Goal: Navigation & Orientation: Go to known website

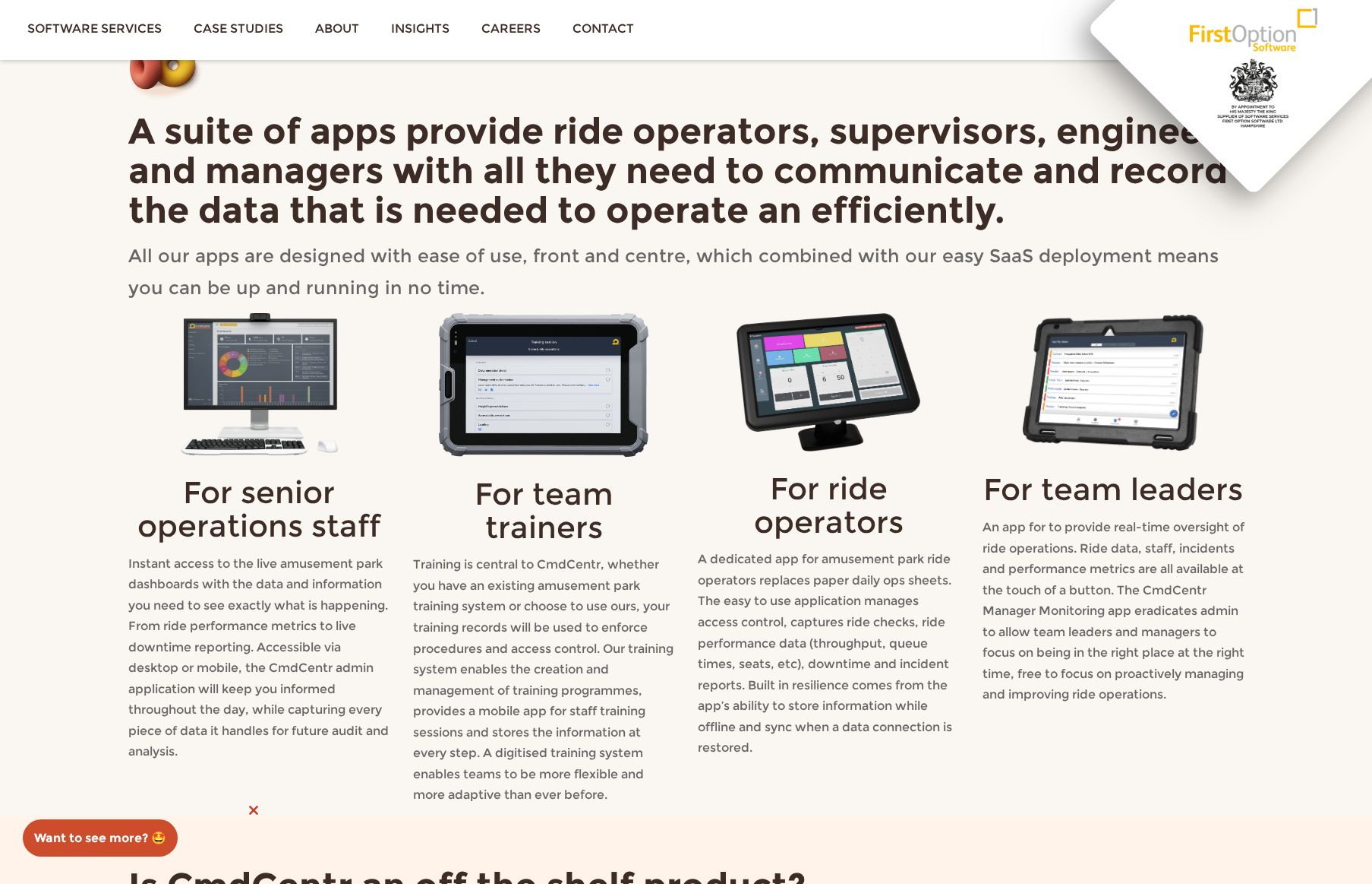
scroll to position [1661, 0]
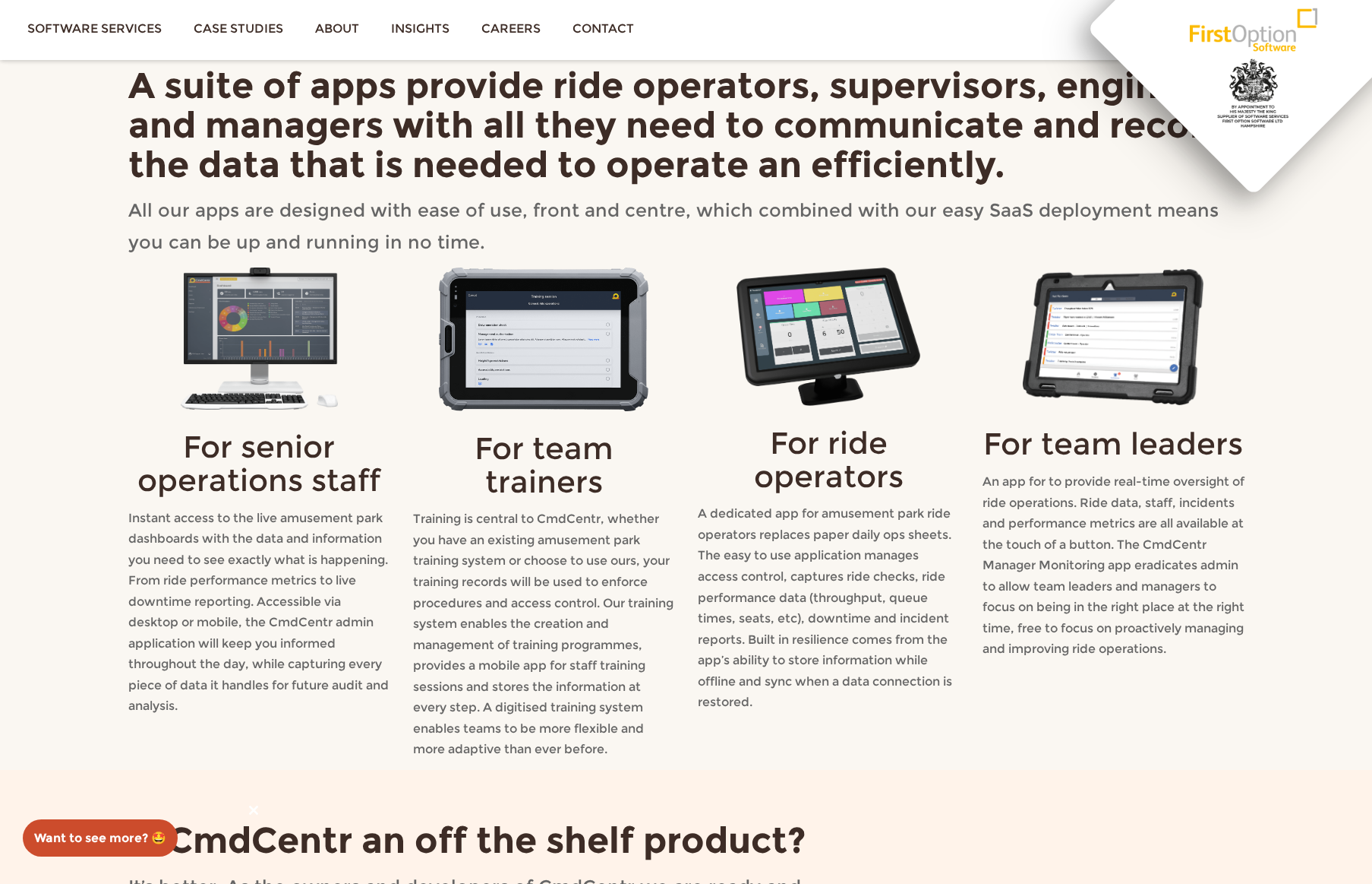
click at [549, 346] on img at bounding box center [543, 338] width 210 height 143
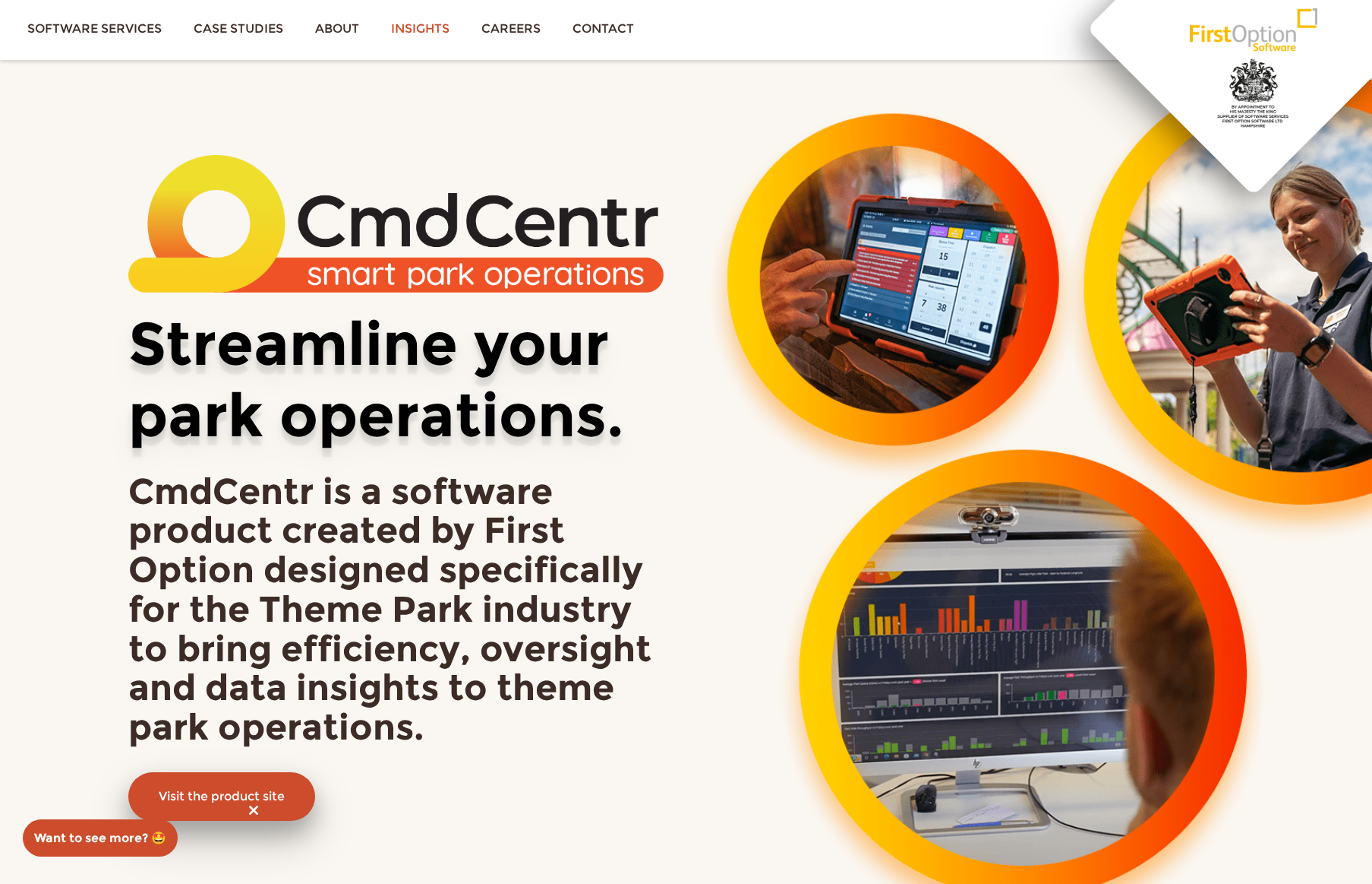
scroll to position [0, 0]
click at [88, 31] on link "Software services" at bounding box center [94, 28] width 167 height 57
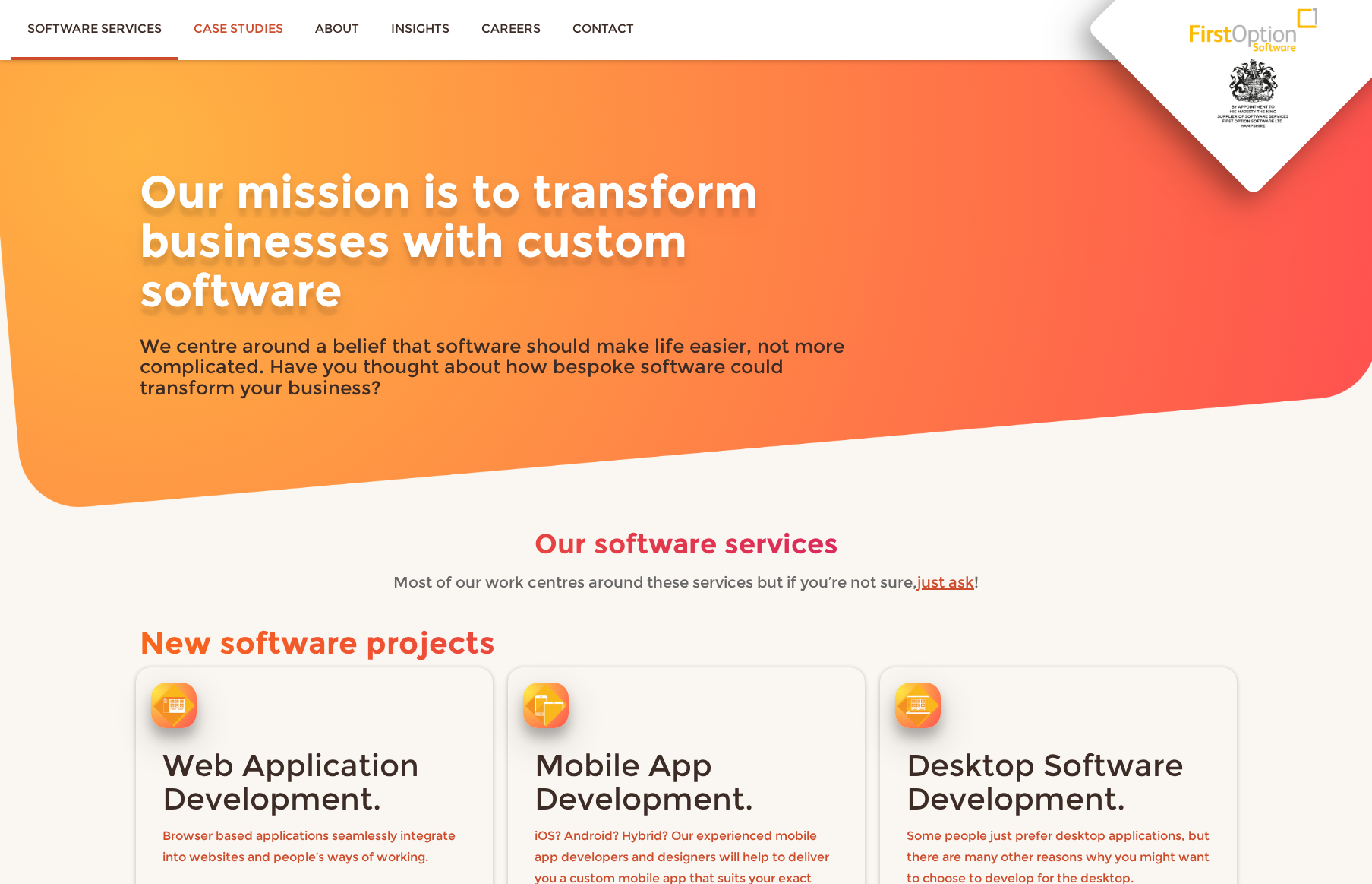
click at [227, 31] on link "Case studies" at bounding box center [238, 28] width 121 height 57
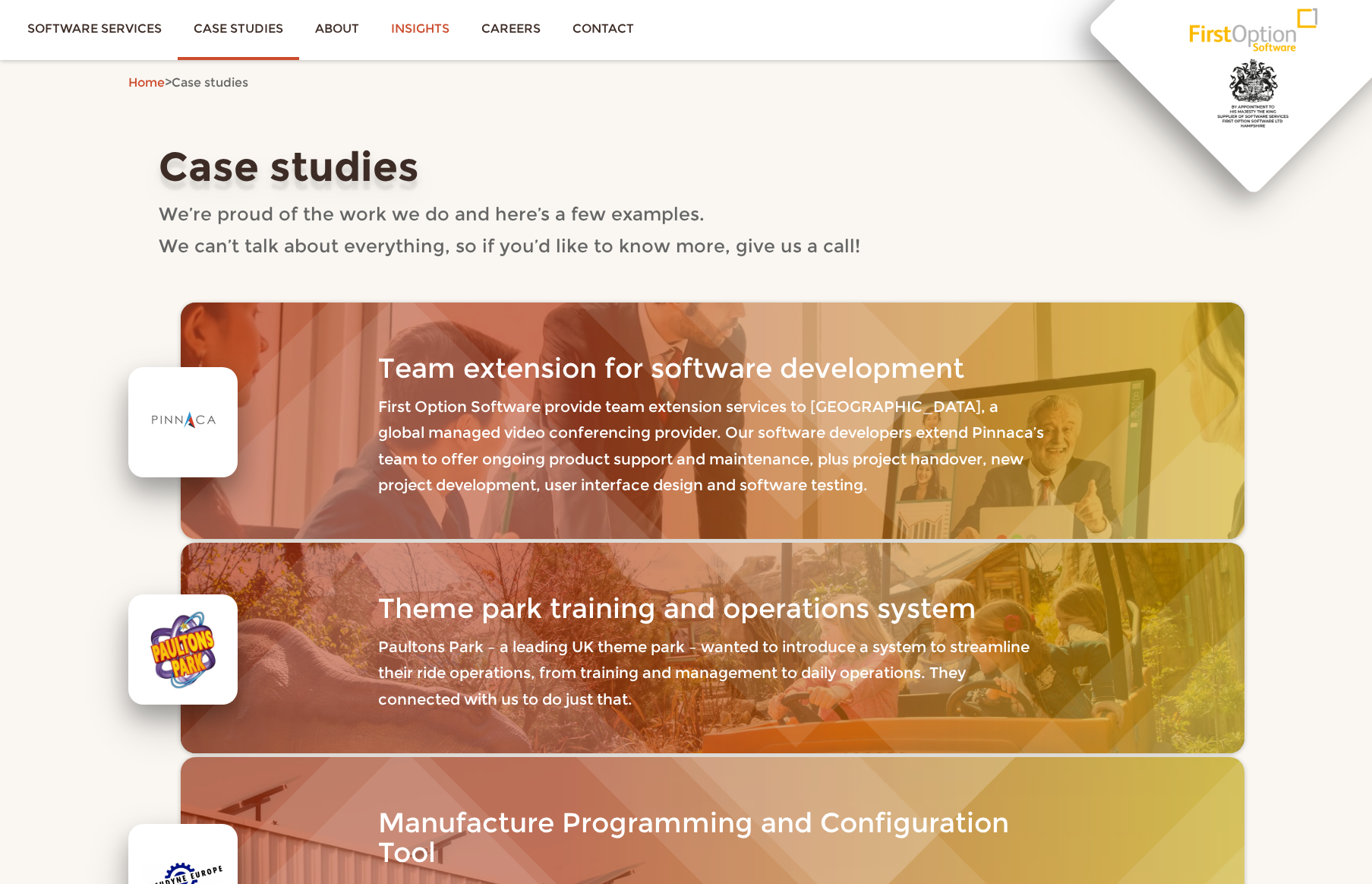
click at [425, 33] on link "Insights" at bounding box center [420, 28] width 91 height 57
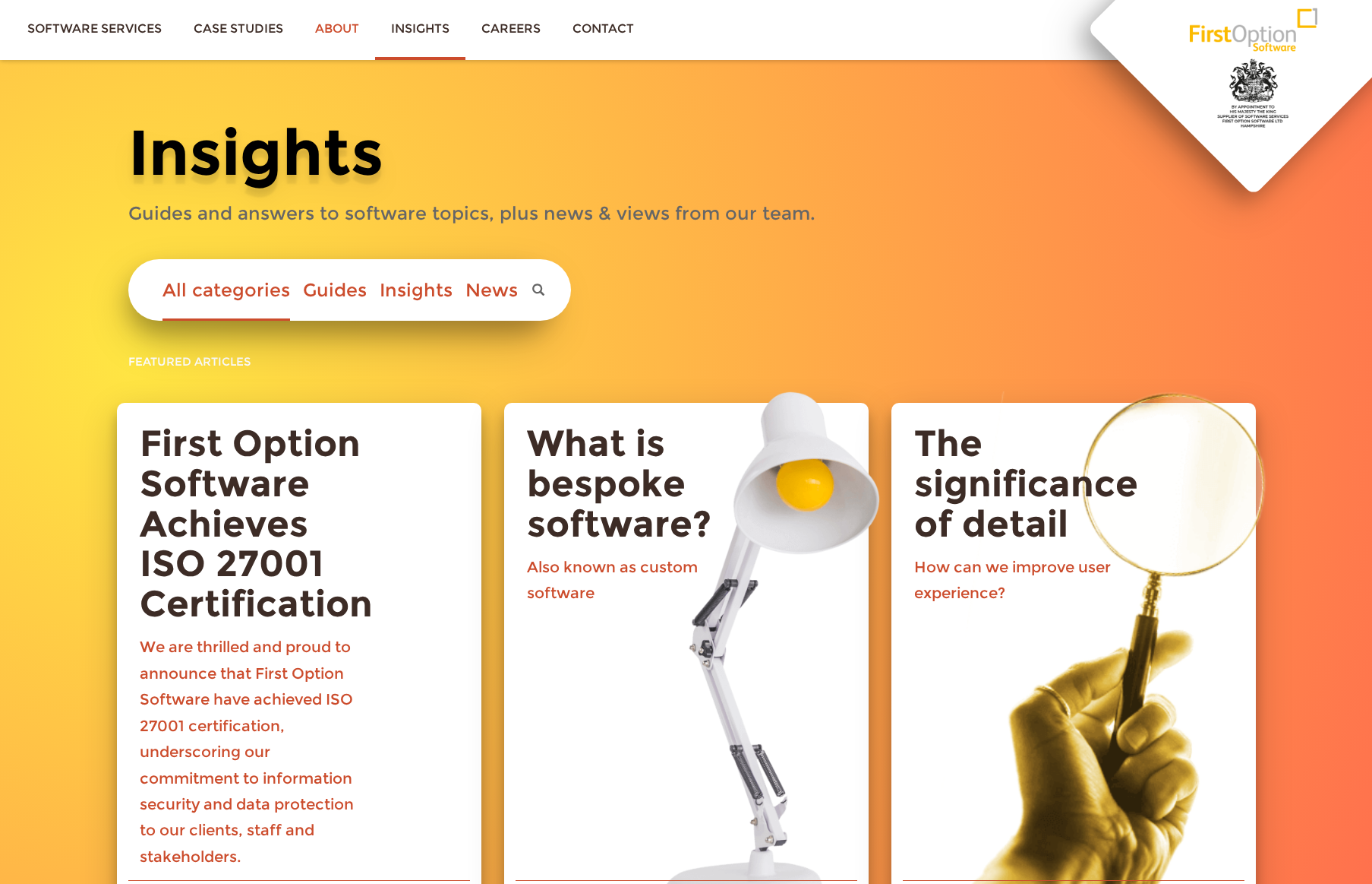
click at [330, 26] on link "About" at bounding box center [336, 28] width 76 height 57
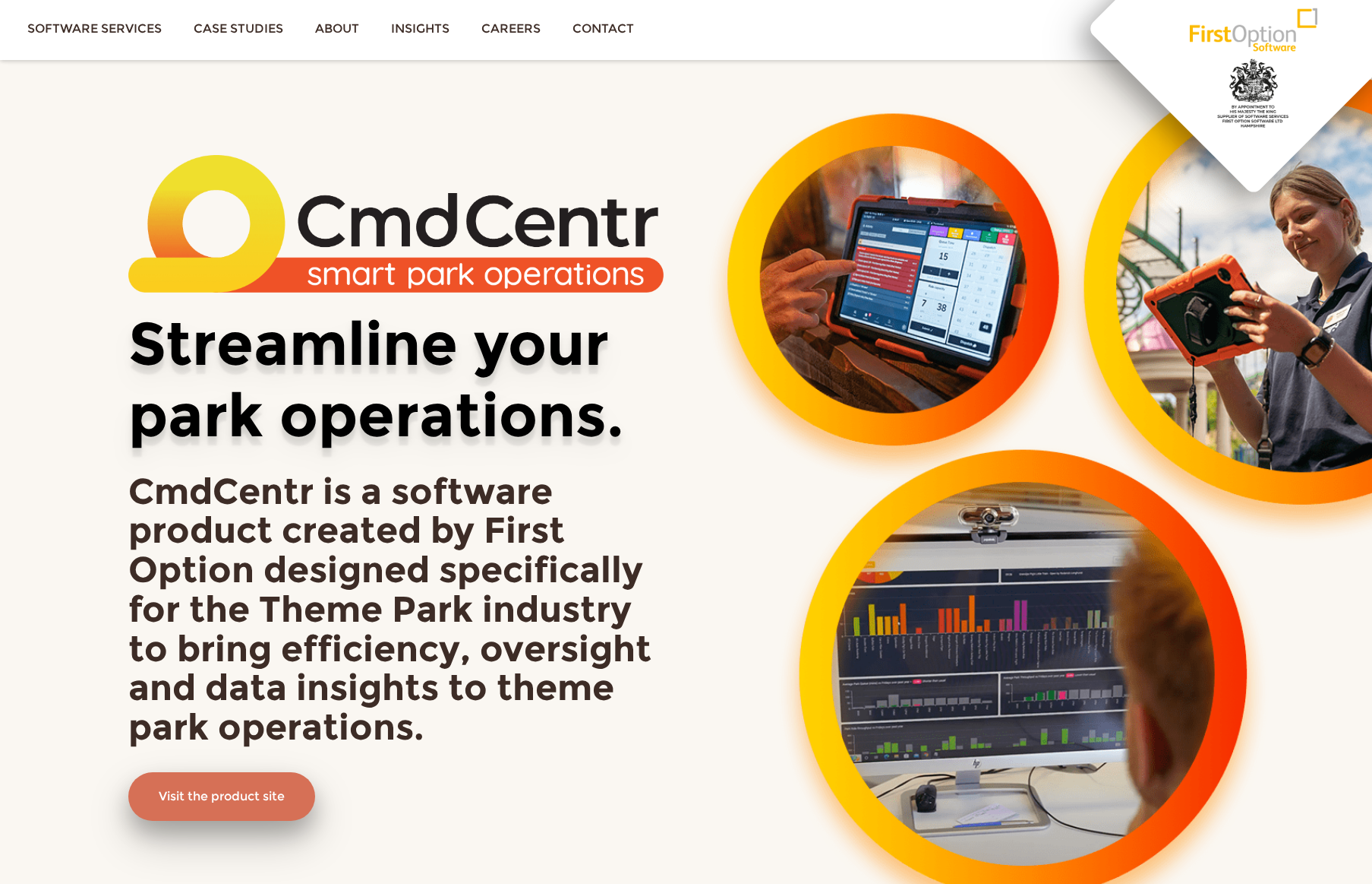
click at [246, 799] on link "Visit the product site" at bounding box center [222, 796] width 187 height 48
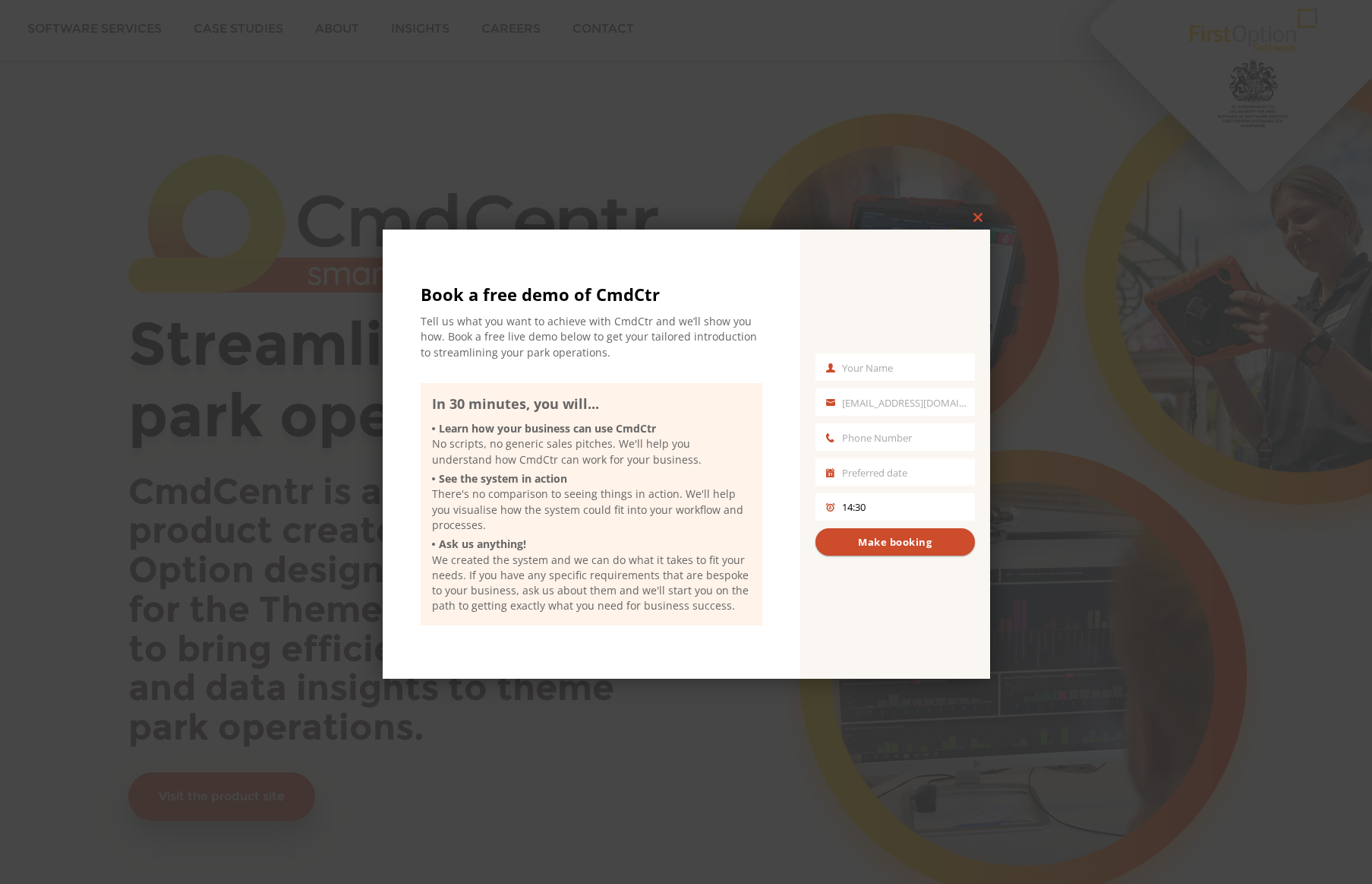
click at [980, 220] on span at bounding box center [977, 217] width 24 height 9
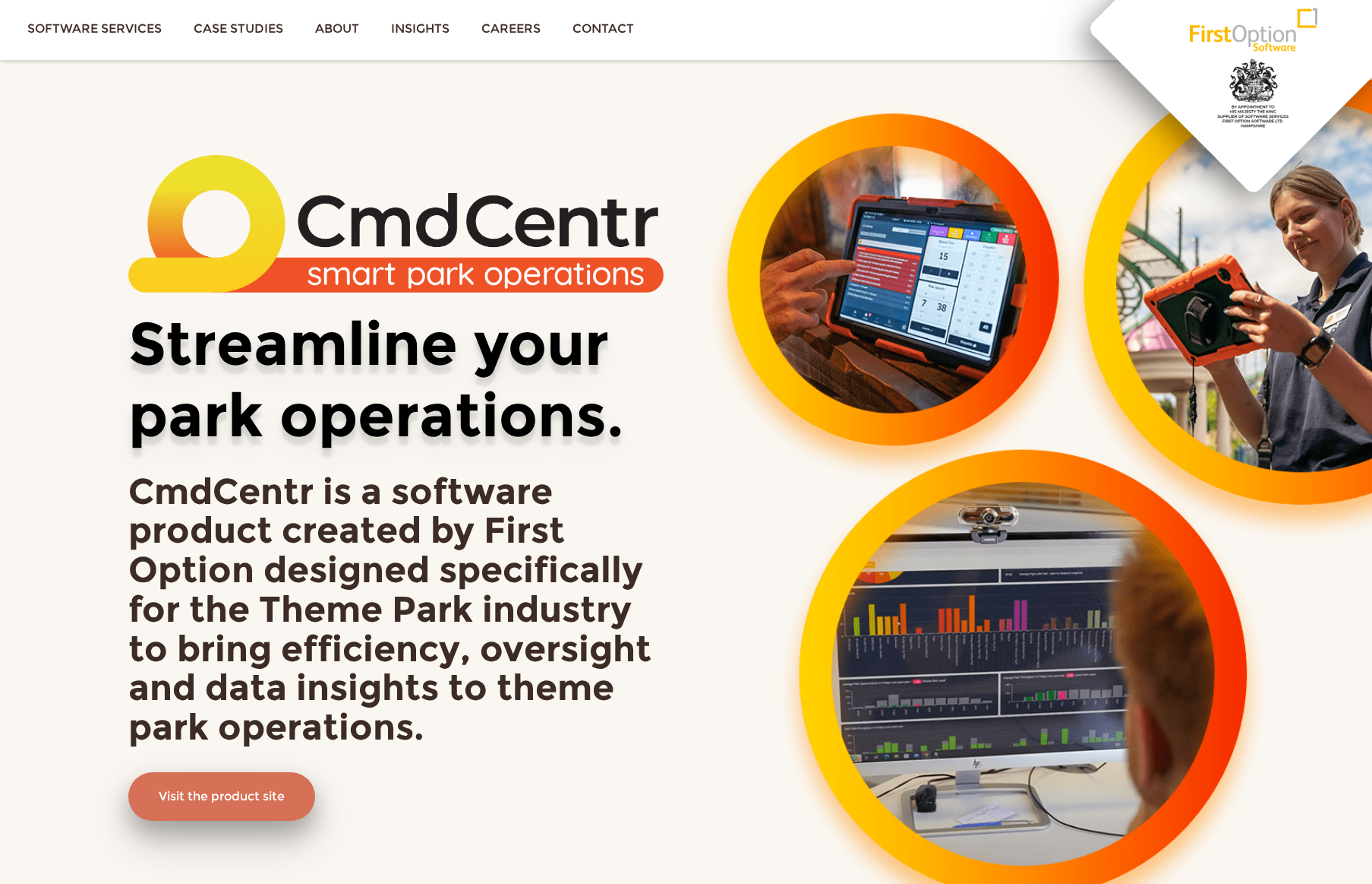
click at [256, 793] on link "Visit the product site" at bounding box center [222, 796] width 187 height 48
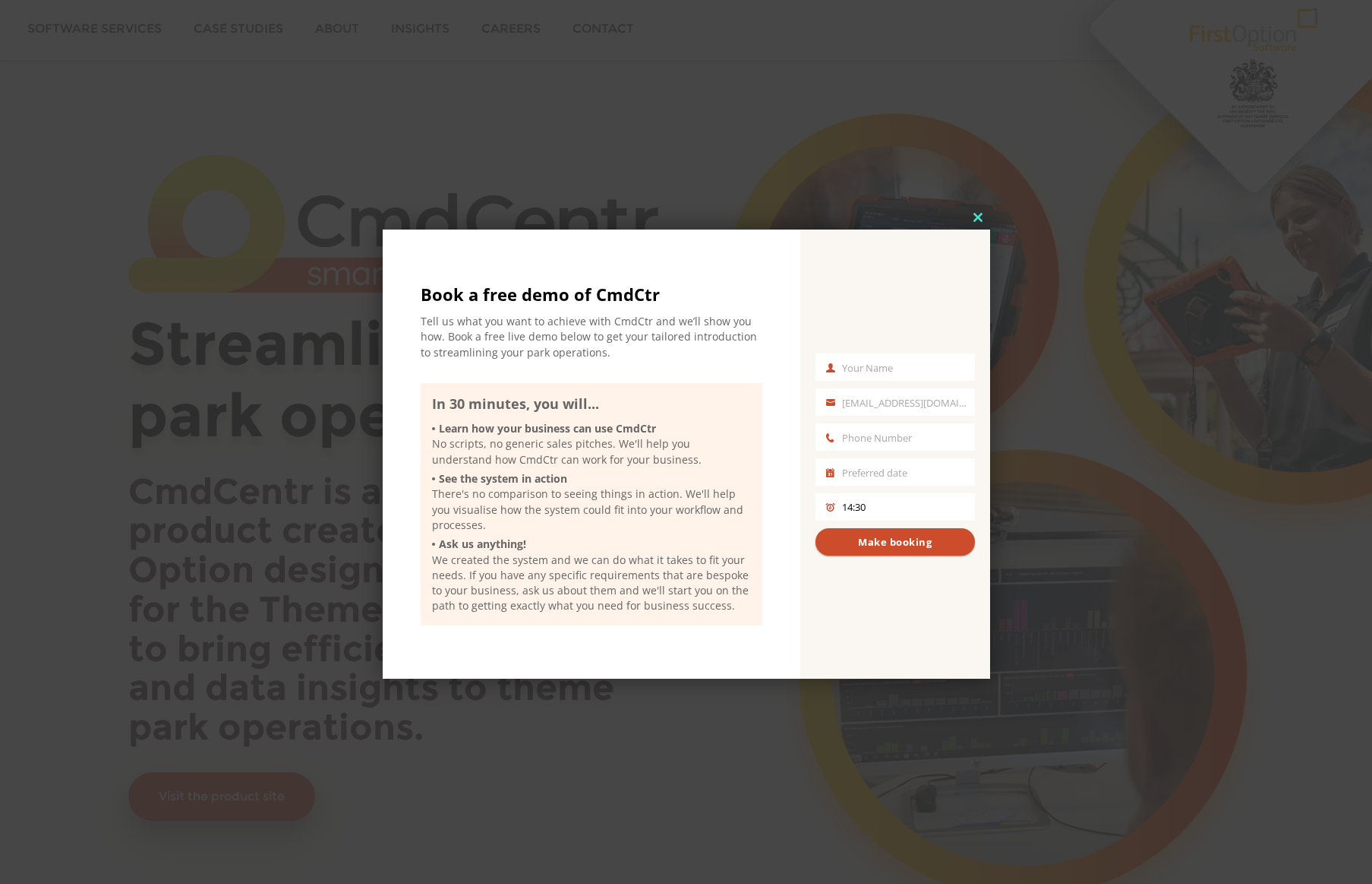
click at [973, 222] on span at bounding box center [977, 217] width 24 height 9
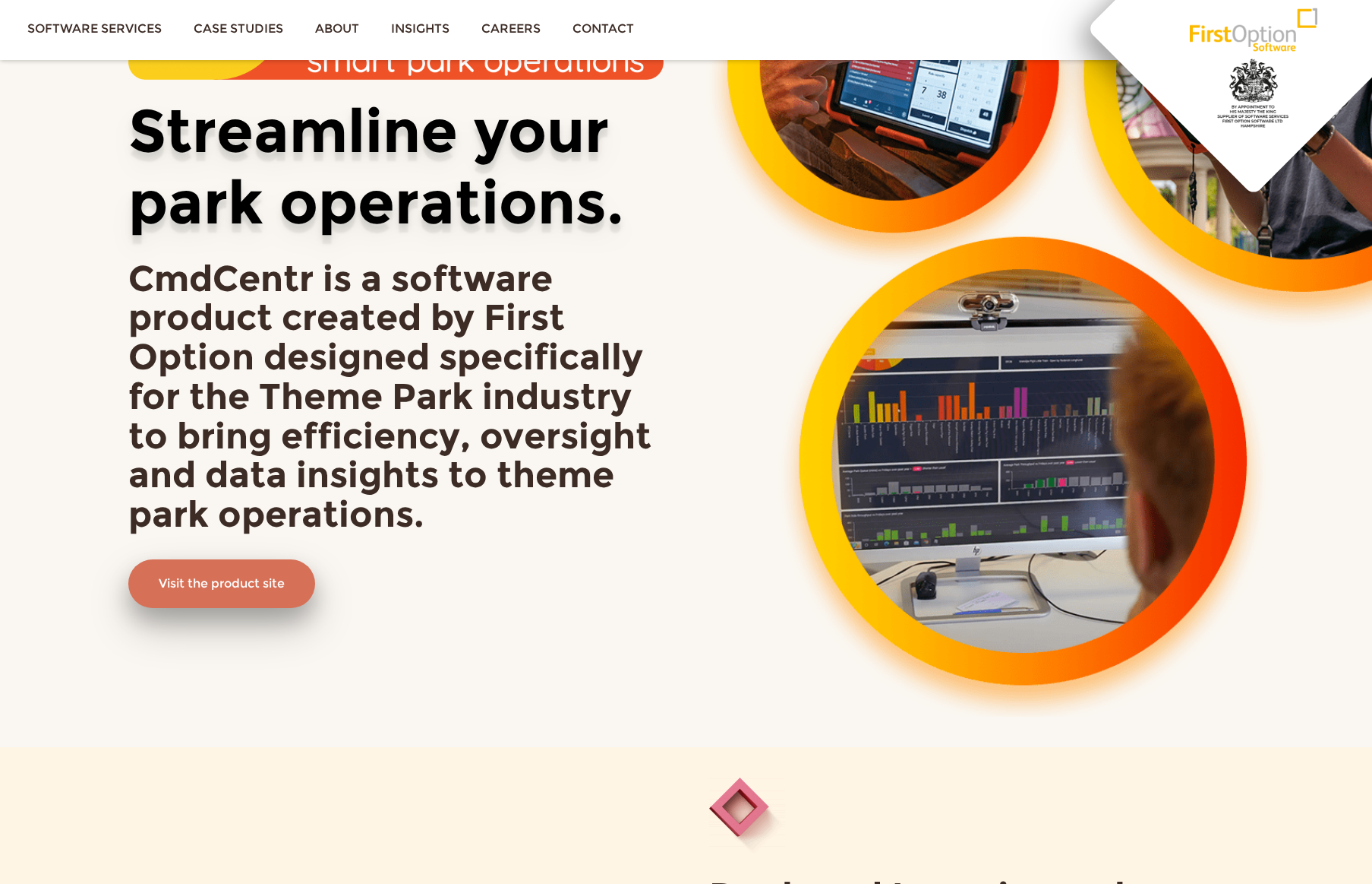
scroll to position [214, 0]
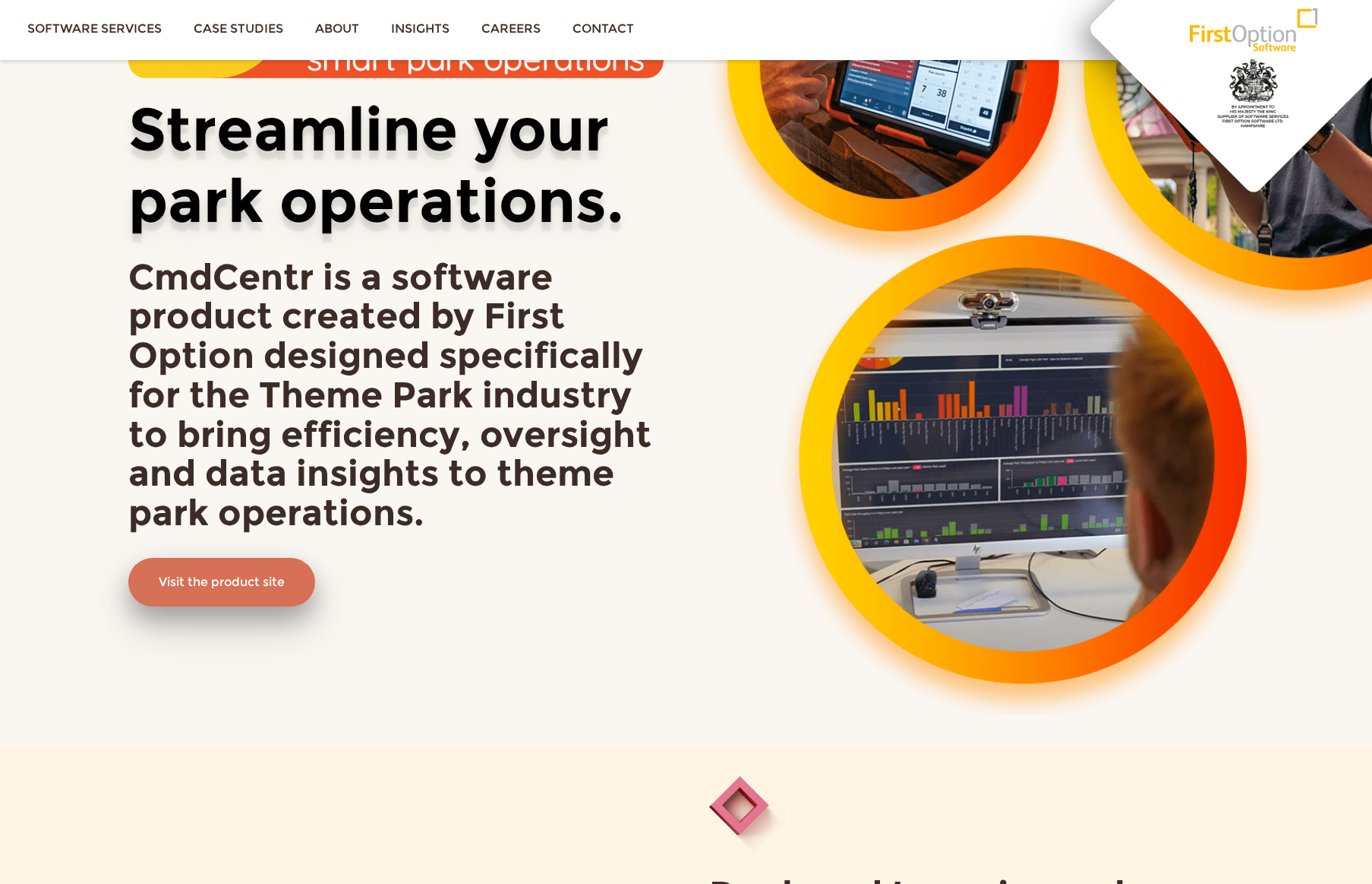
click at [267, 590] on link "Visit the product site" at bounding box center [222, 581] width 187 height 48
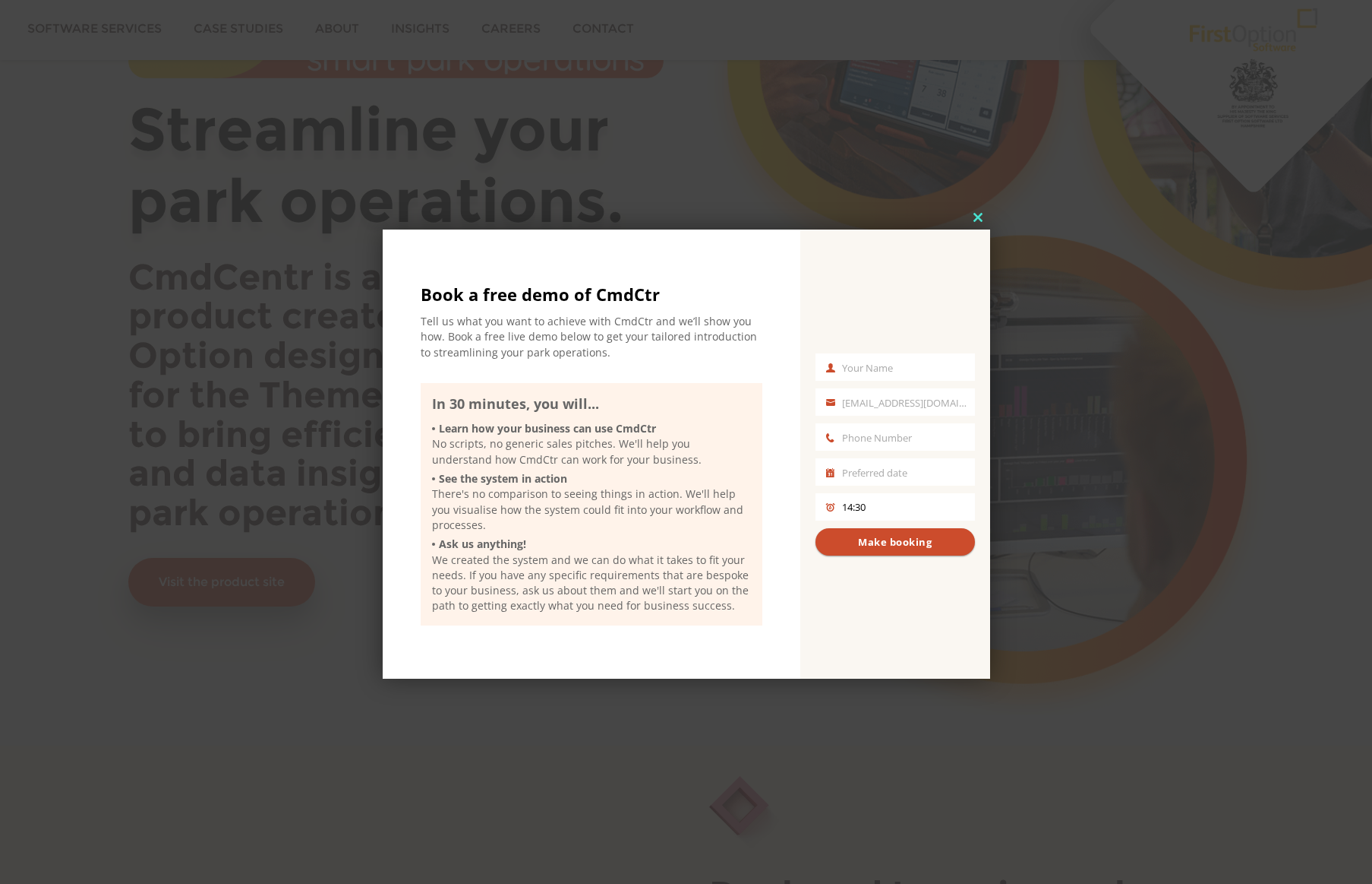
click at [981, 221] on span at bounding box center [977, 217] width 24 height 9
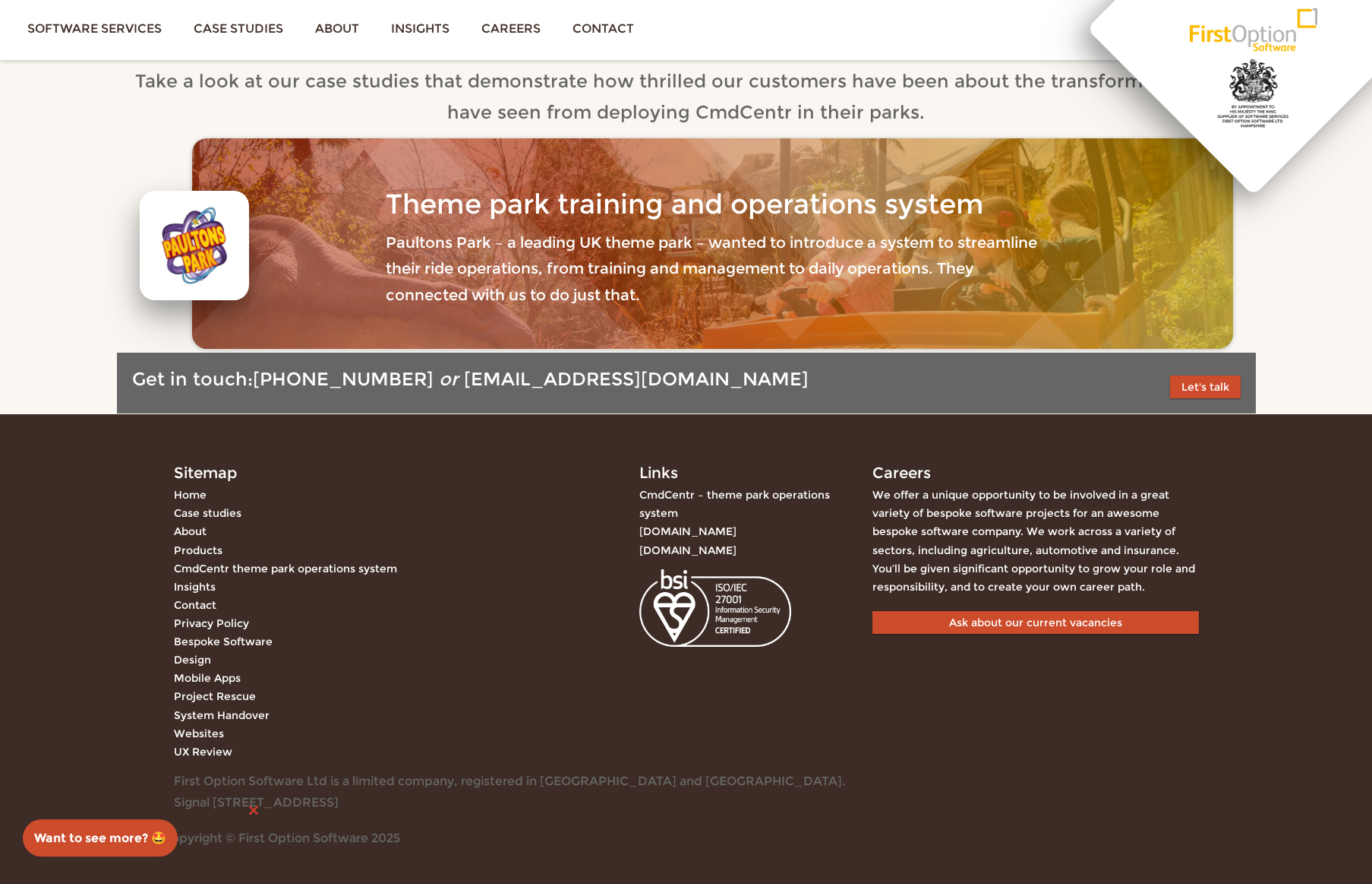
scroll to position [2890, 0]
